Goal: Task Accomplishment & Management: Use online tool/utility

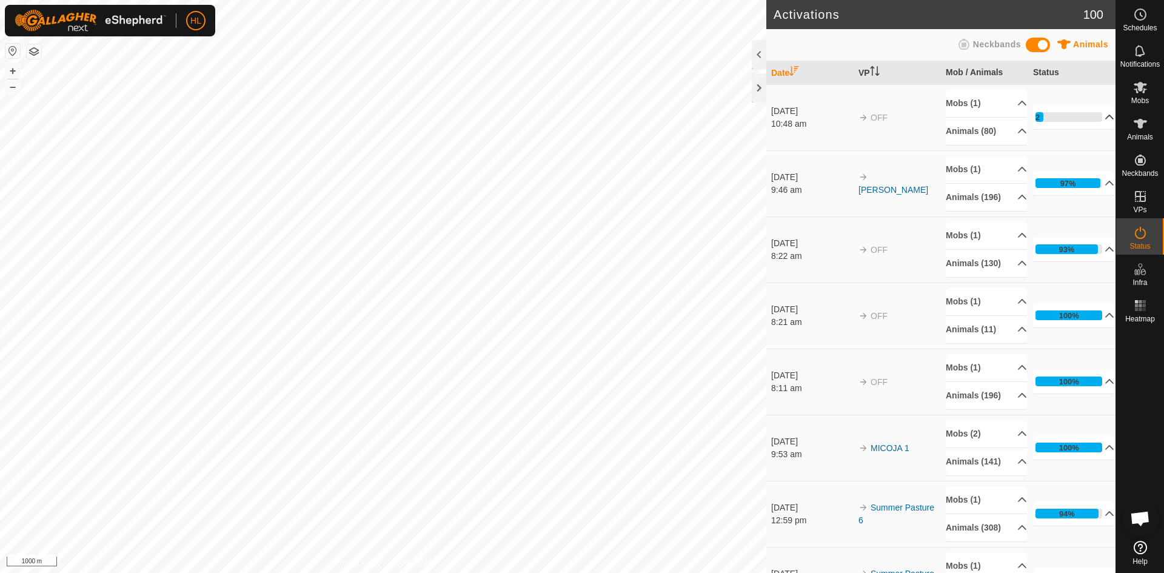
click at [1066, 114] on div "12%" at bounding box center [1069, 117] width 67 height 10
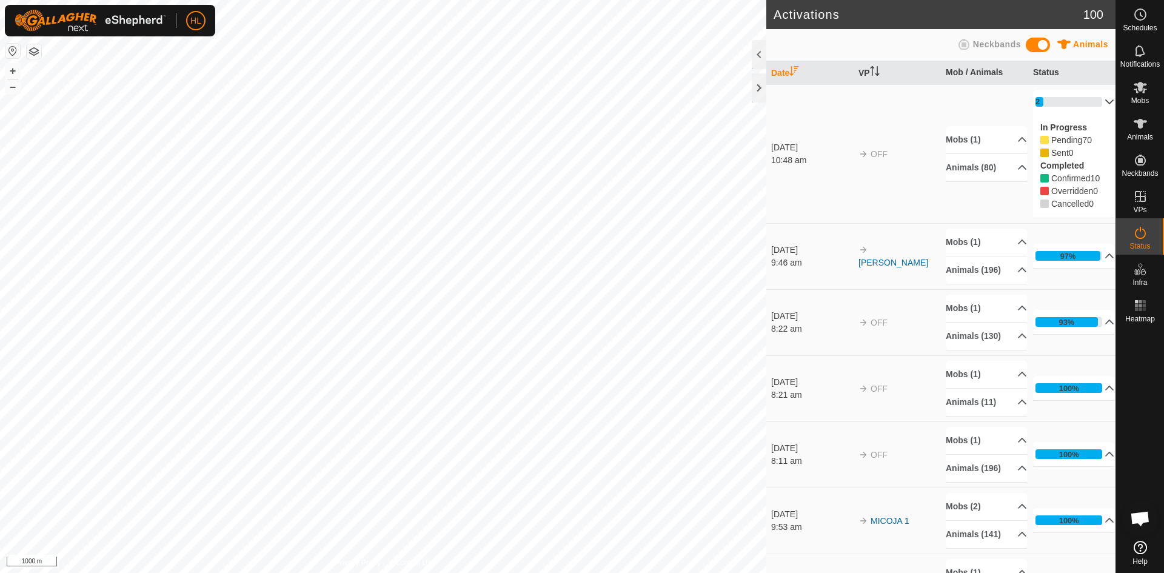
click at [1069, 101] on p-accordion-header "12%" at bounding box center [1073, 102] width 81 height 24
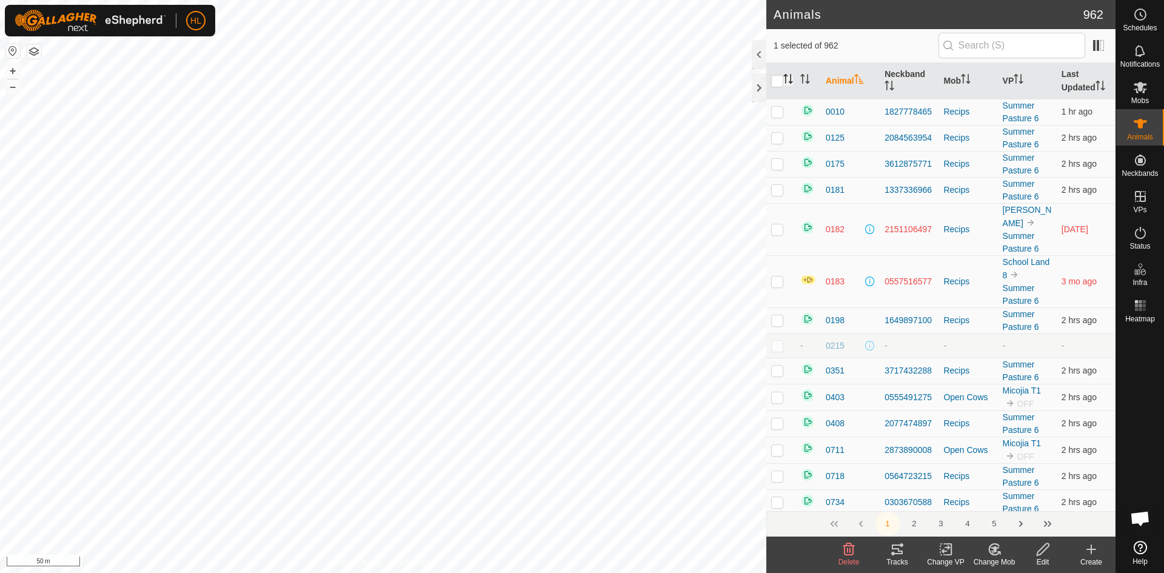
click at [784, 77] on icon "Activate to sort" at bounding box center [789, 79] width 10 height 10
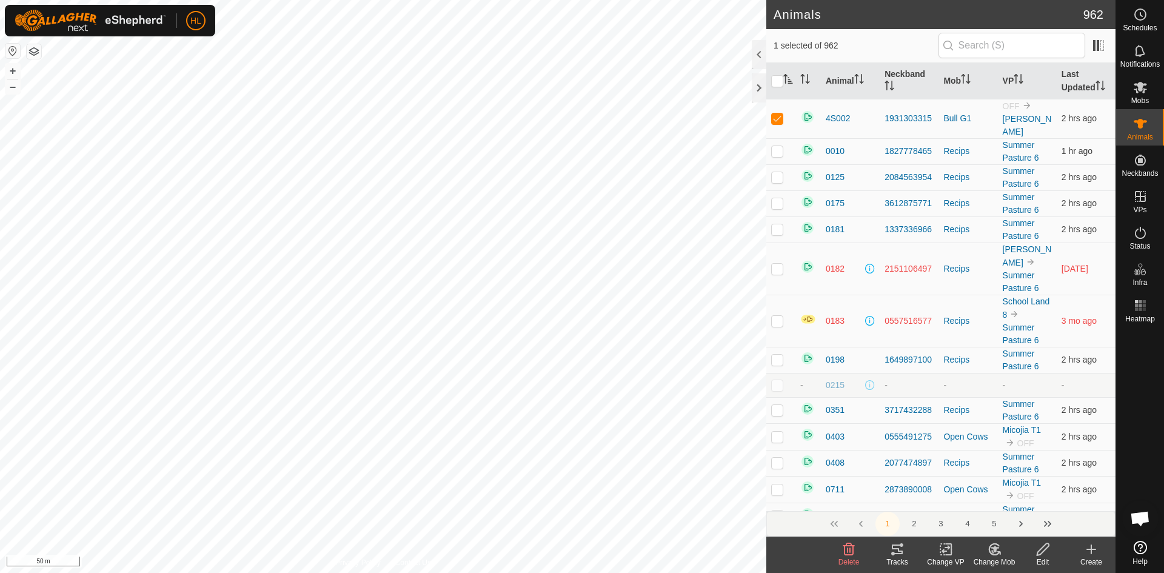
click at [951, 546] on icon at bounding box center [948, 549] width 5 height 11
click at [970, 495] on link "Choose VP..." at bounding box center [982, 497] width 120 height 24
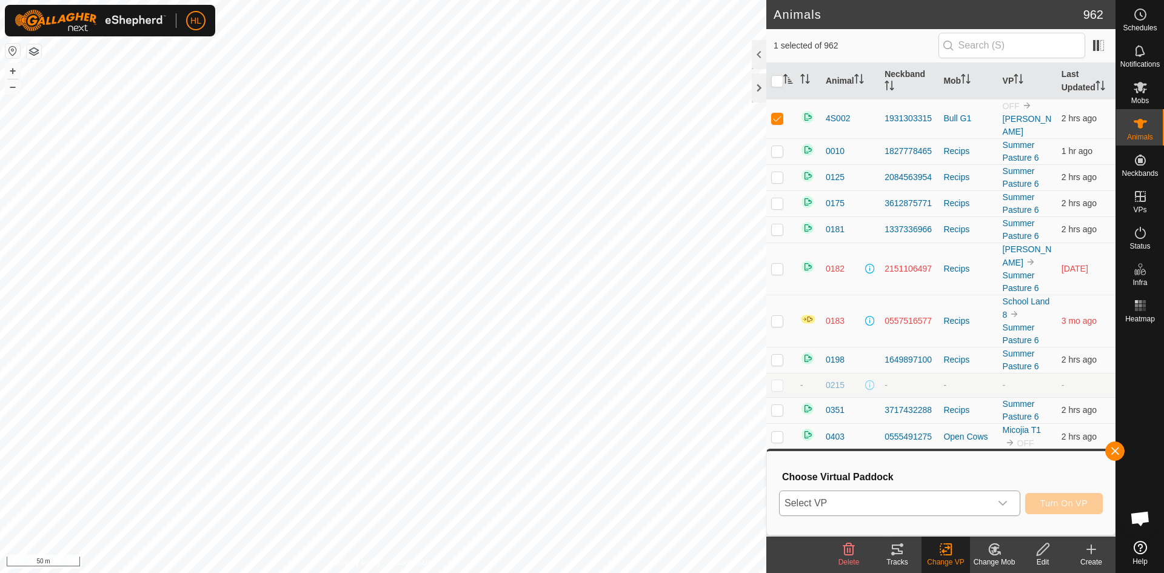
click at [897, 502] on span "Select VP" at bounding box center [885, 503] width 211 height 24
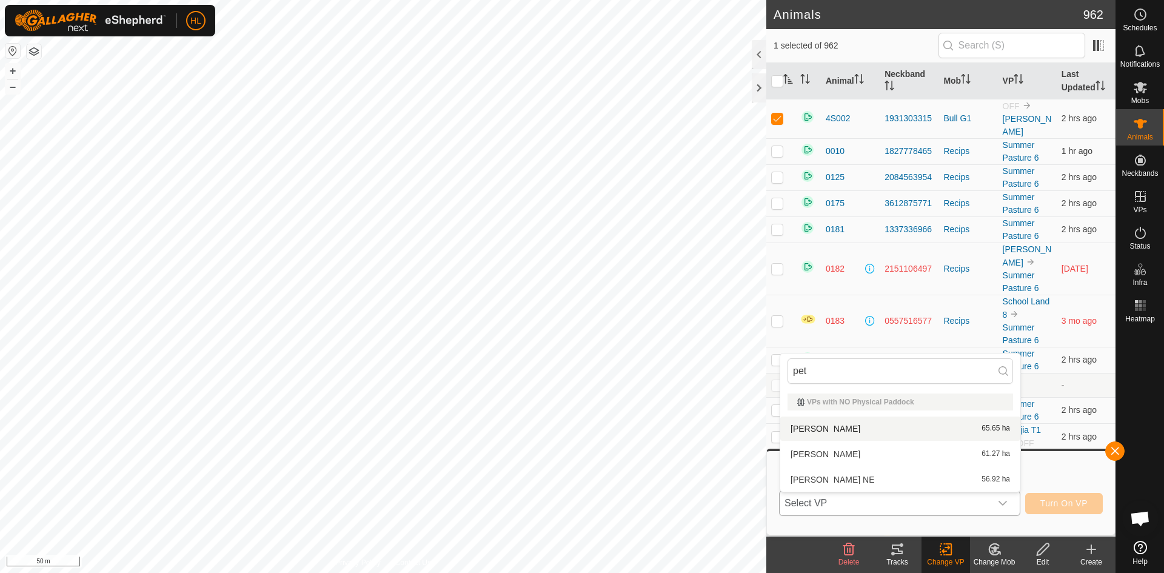
type input "pet"
click at [854, 428] on li "[PERSON_NAME] 65.65 ha" at bounding box center [900, 429] width 240 height 24
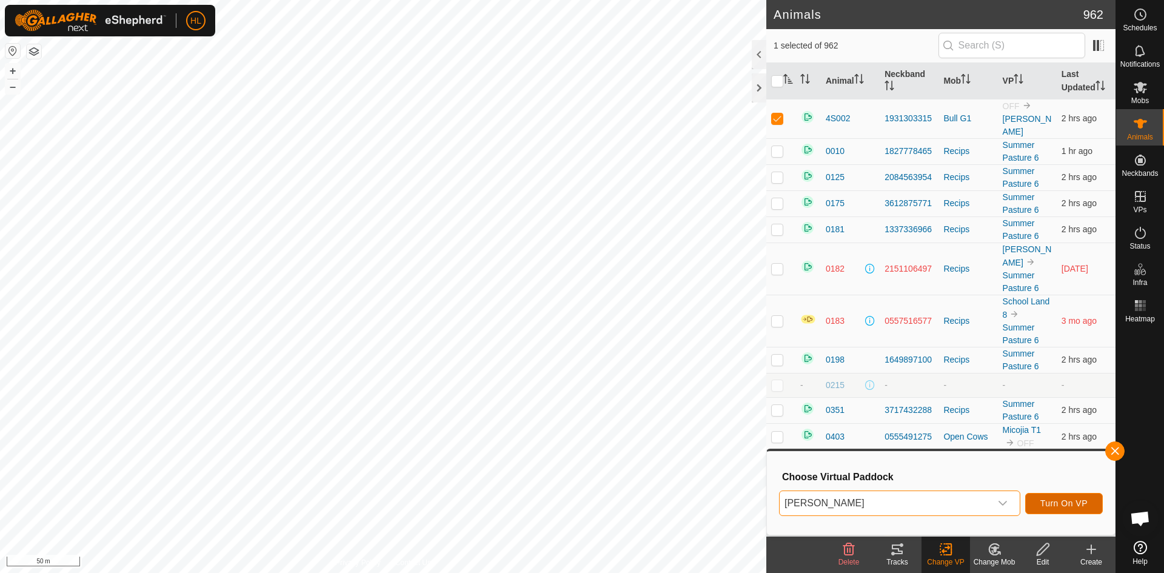
click at [1076, 509] on button "Turn On VP" at bounding box center [1064, 503] width 78 height 21
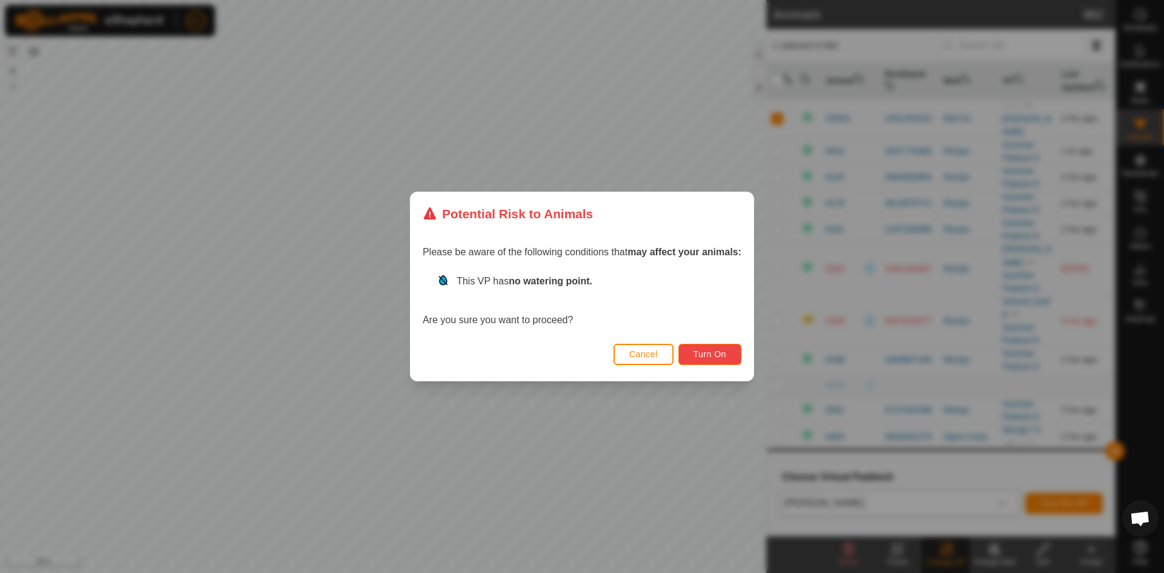
click at [710, 350] on span "Turn On" at bounding box center [710, 354] width 33 height 10
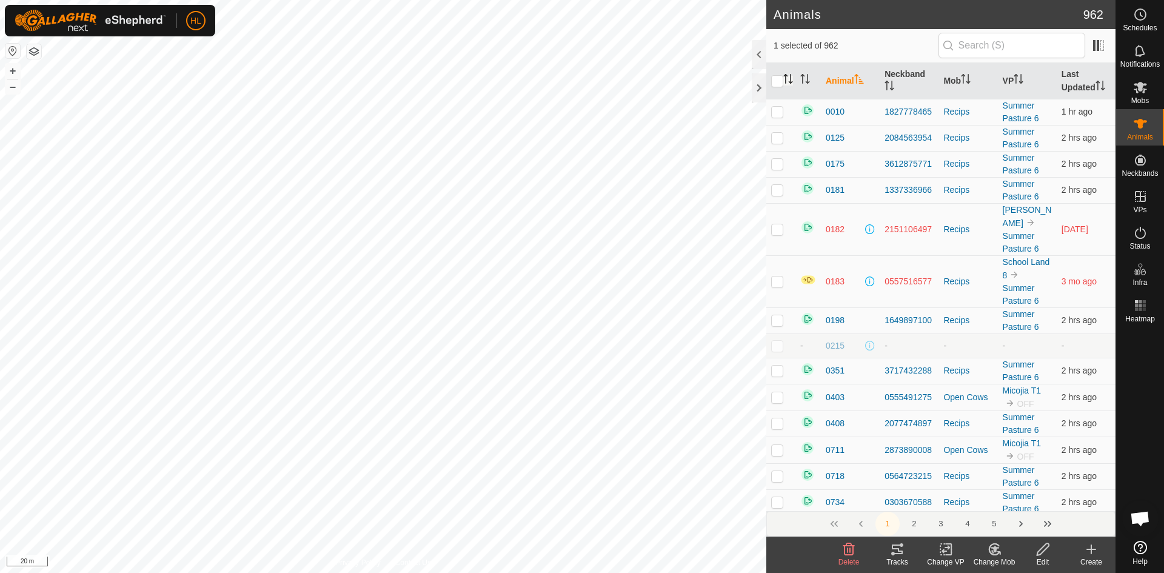
click at [791, 78] on icon "Activate to sort" at bounding box center [790, 79] width 1 height 10
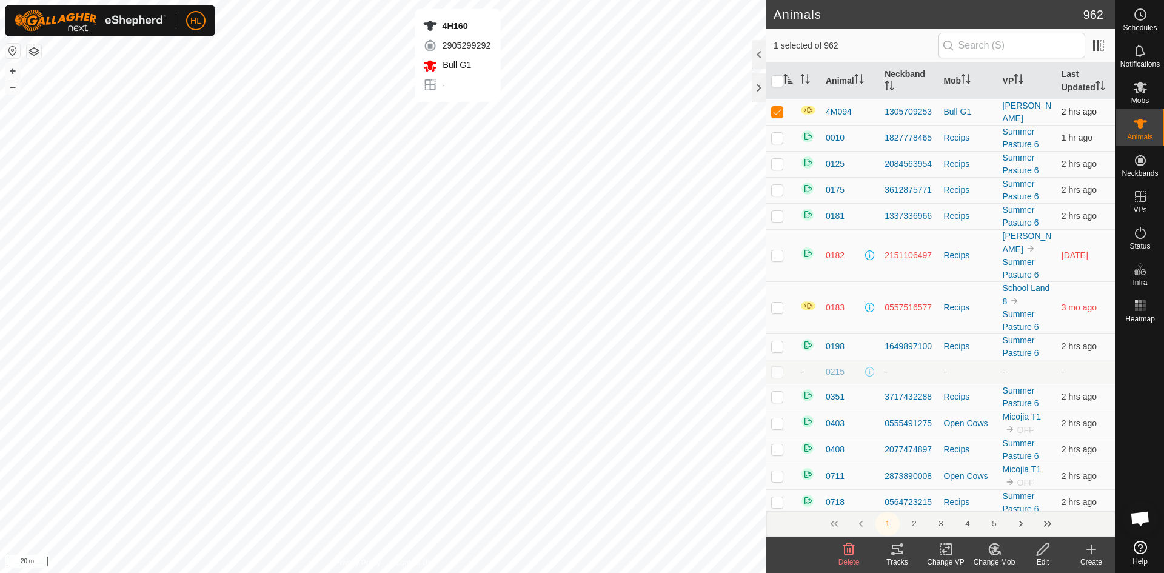
checkbox input "false"
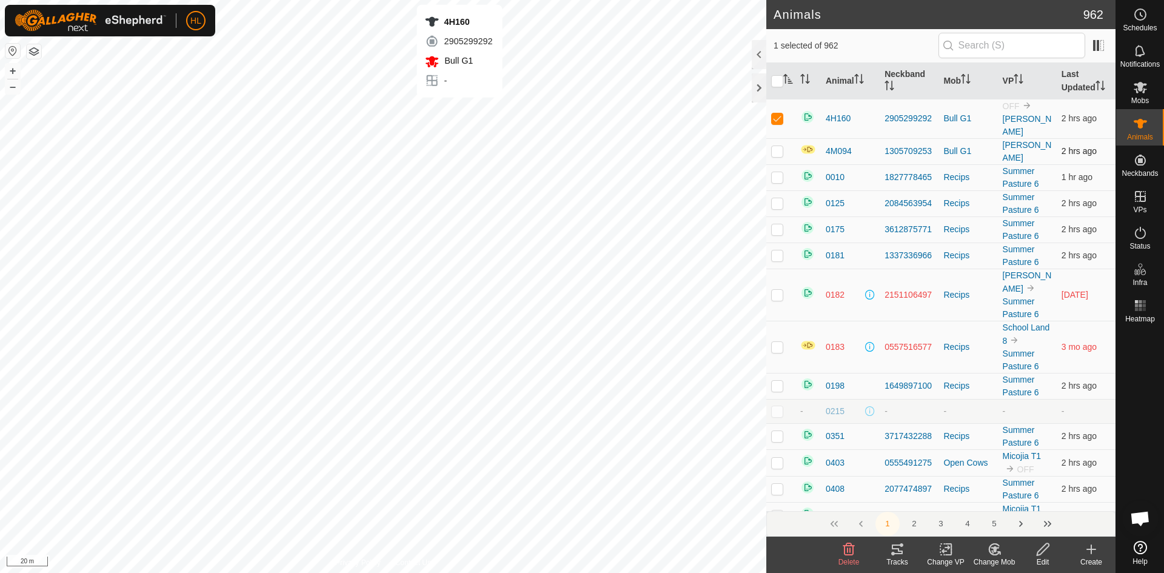
checkbox input "false"
